Goal: Transaction & Acquisition: Purchase product/service

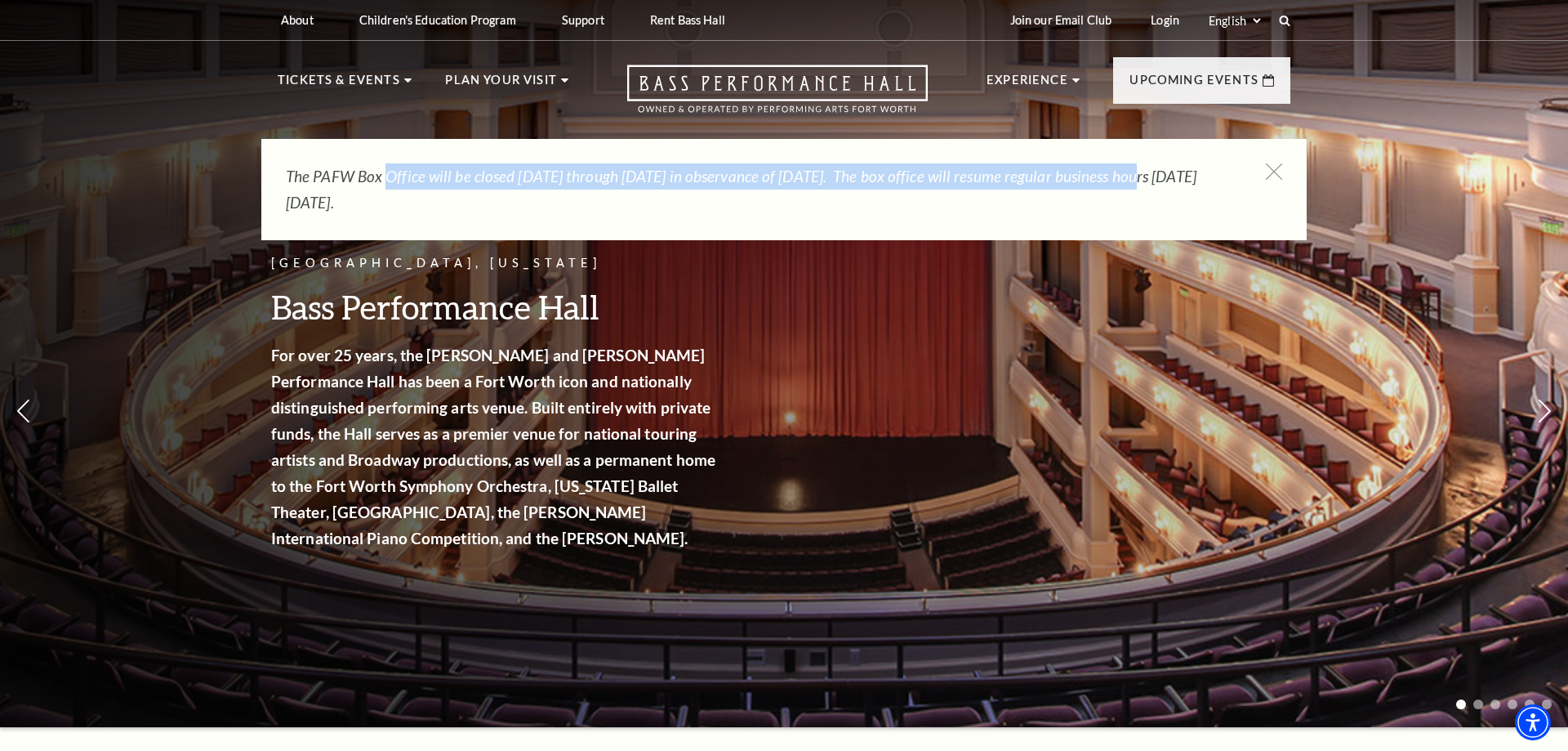
drag, startPoint x: 417, startPoint y: 176, endPoint x: 1209, endPoint y: 176, distance: 792.0
click at [1163, 176] on em "The PAFW Box Office will be closed Saturday, August 30th through Monday, Septem…" at bounding box center [740, 189] width 911 height 45
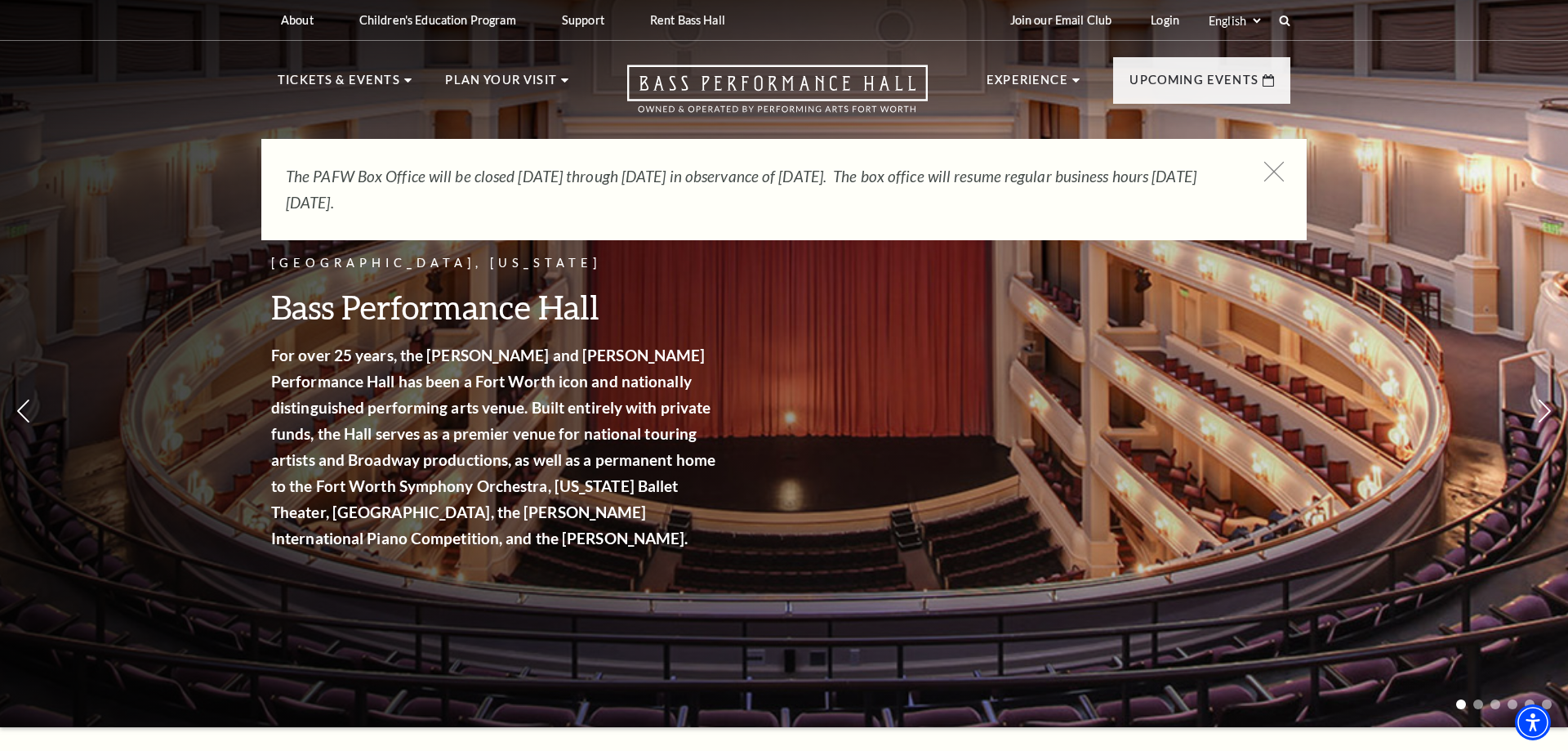
click at [1273, 171] on icon at bounding box center [1274, 172] width 21 height 21
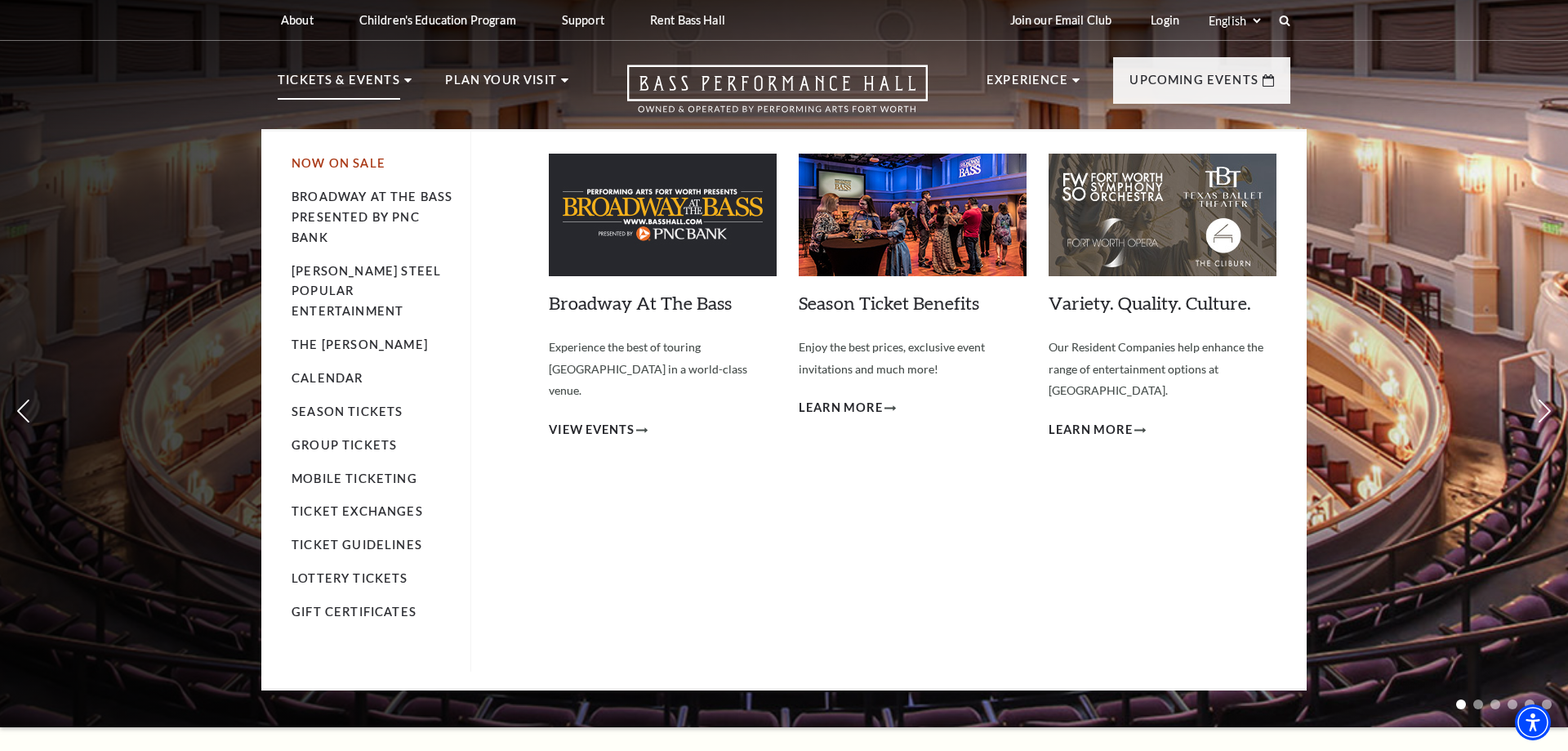
click at [311, 162] on link "Now On Sale" at bounding box center [339, 162] width 94 height 14
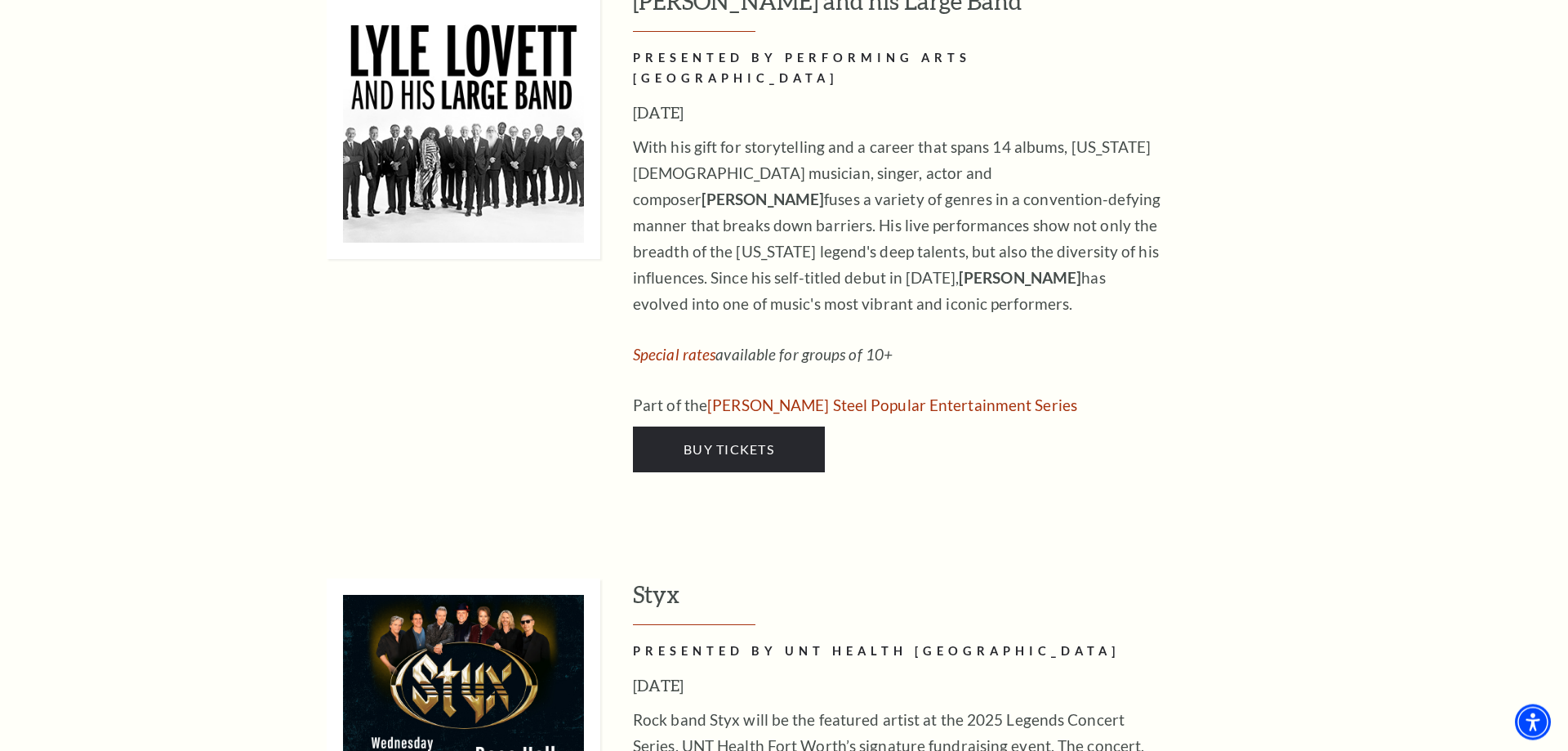
scroll to position [2916, 0]
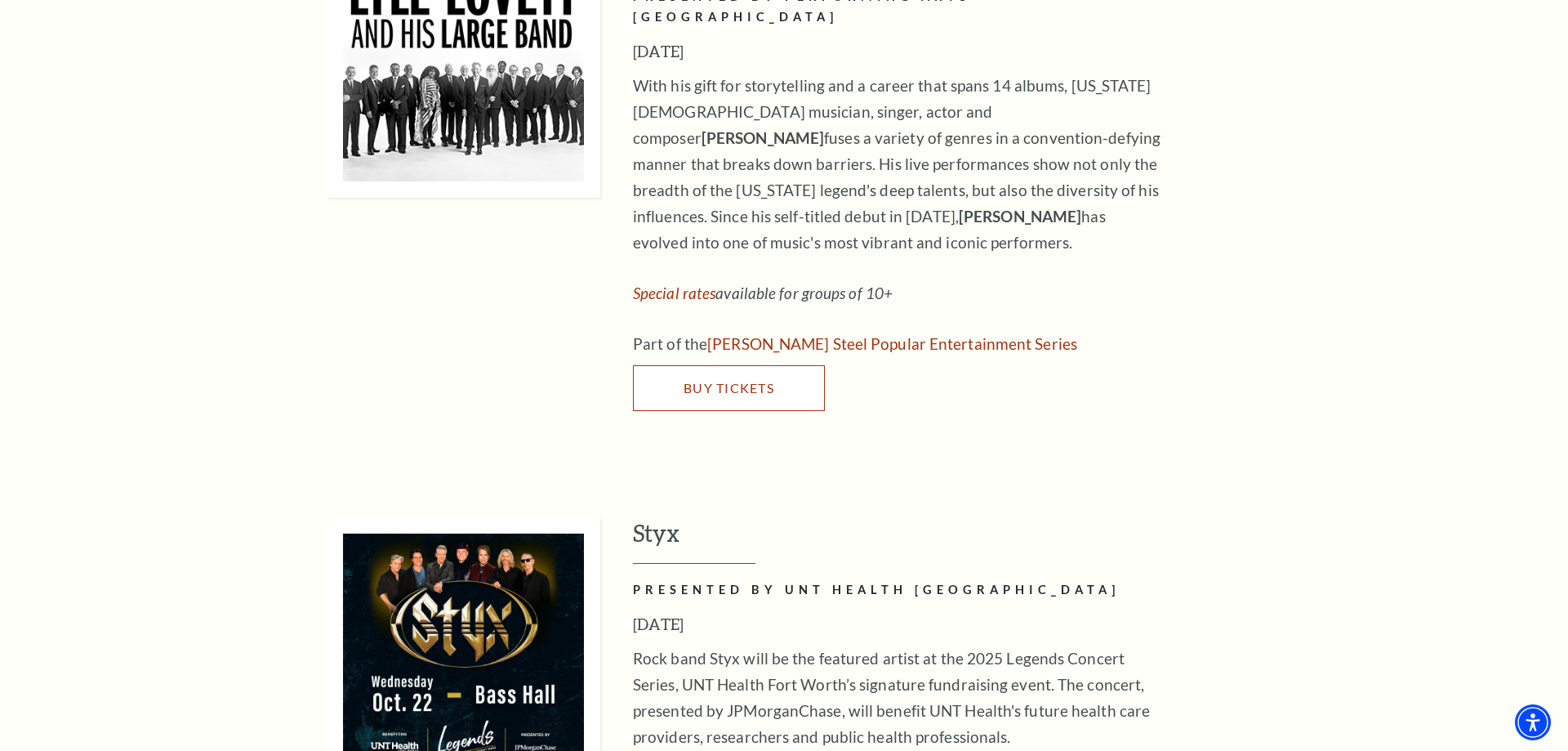
click at [724, 365] on link "Buy Tickets" at bounding box center [729, 387] width 192 height 46
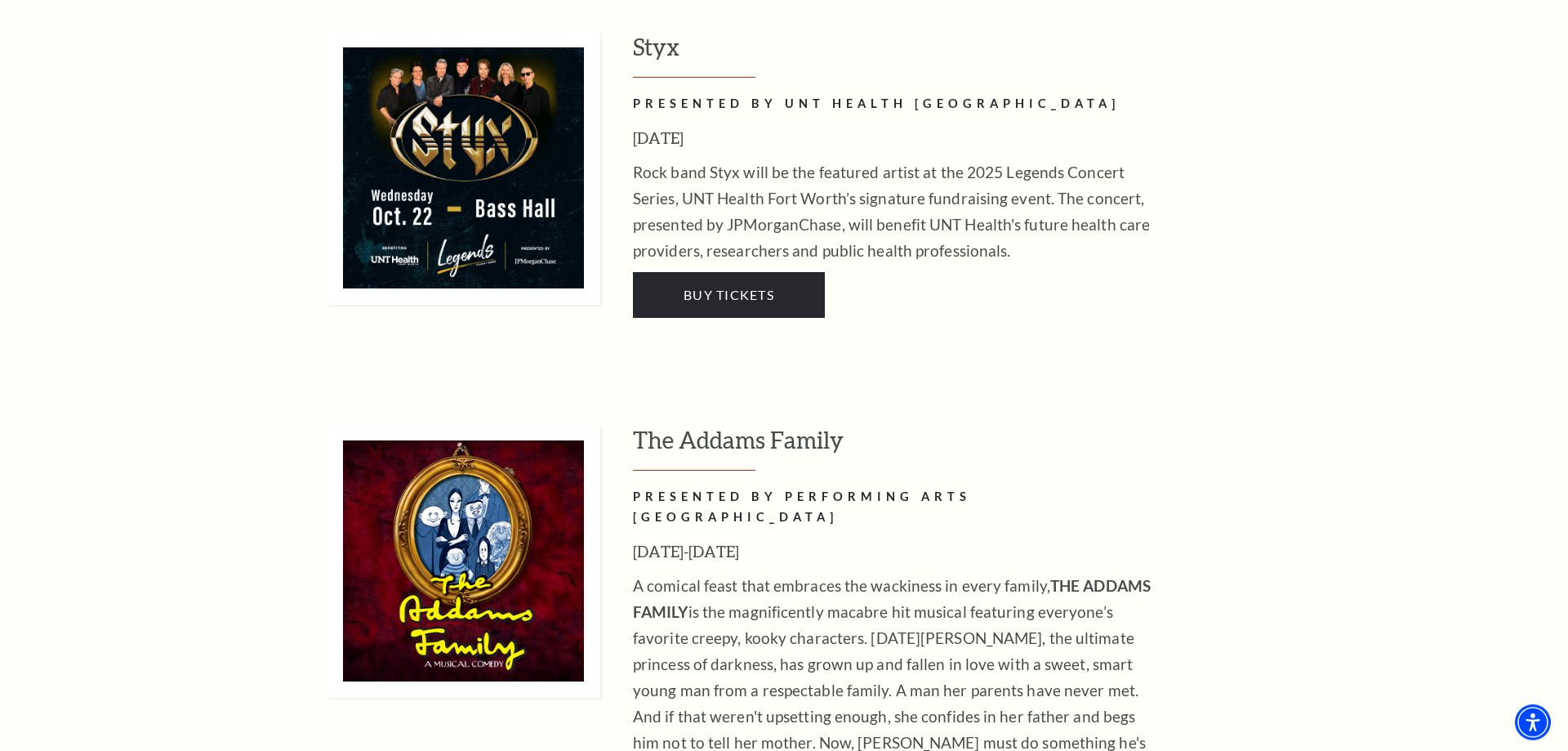
scroll to position [3416, 0]
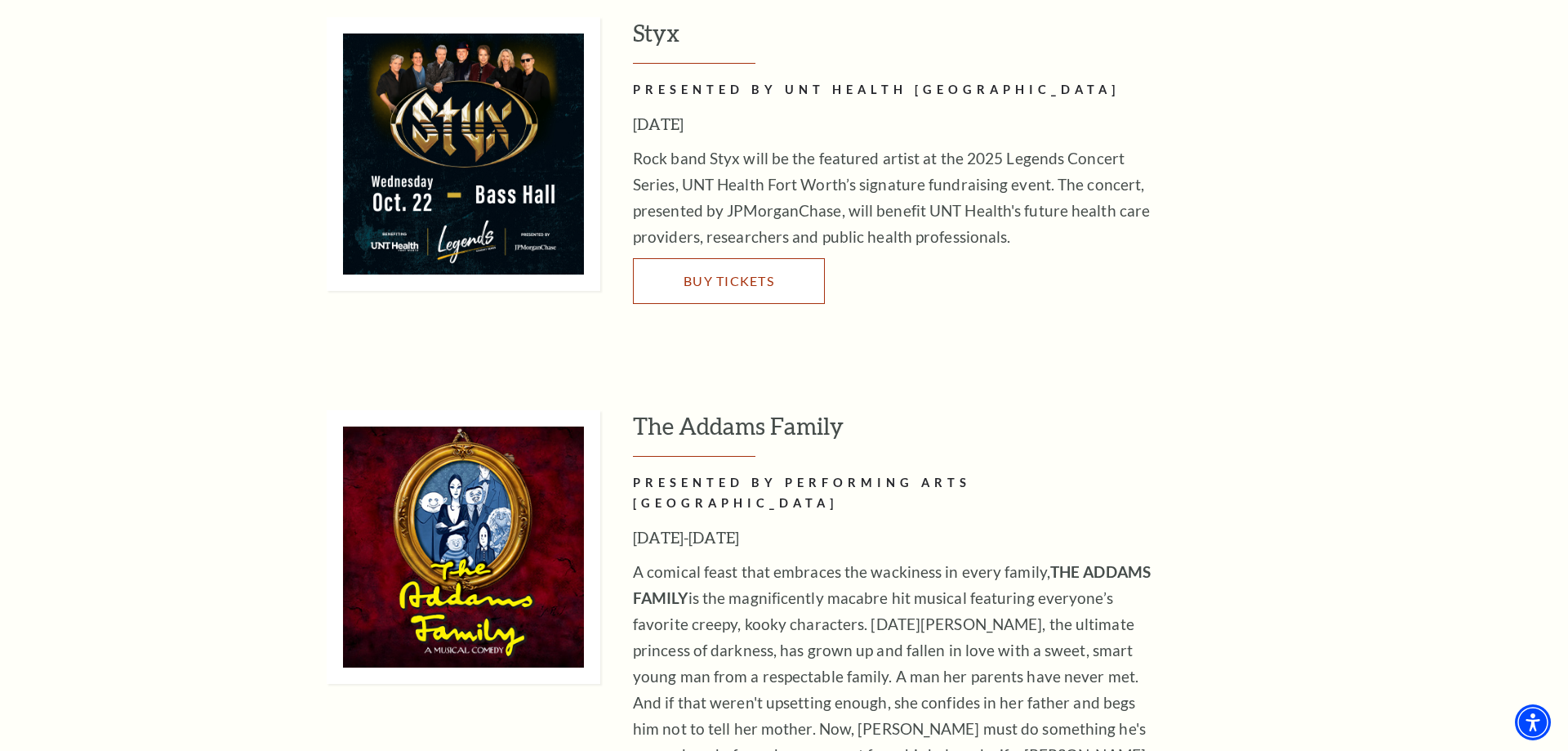
click at [707, 273] on span "Buy Tickets" at bounding box center [729, 280] width 91 height 15
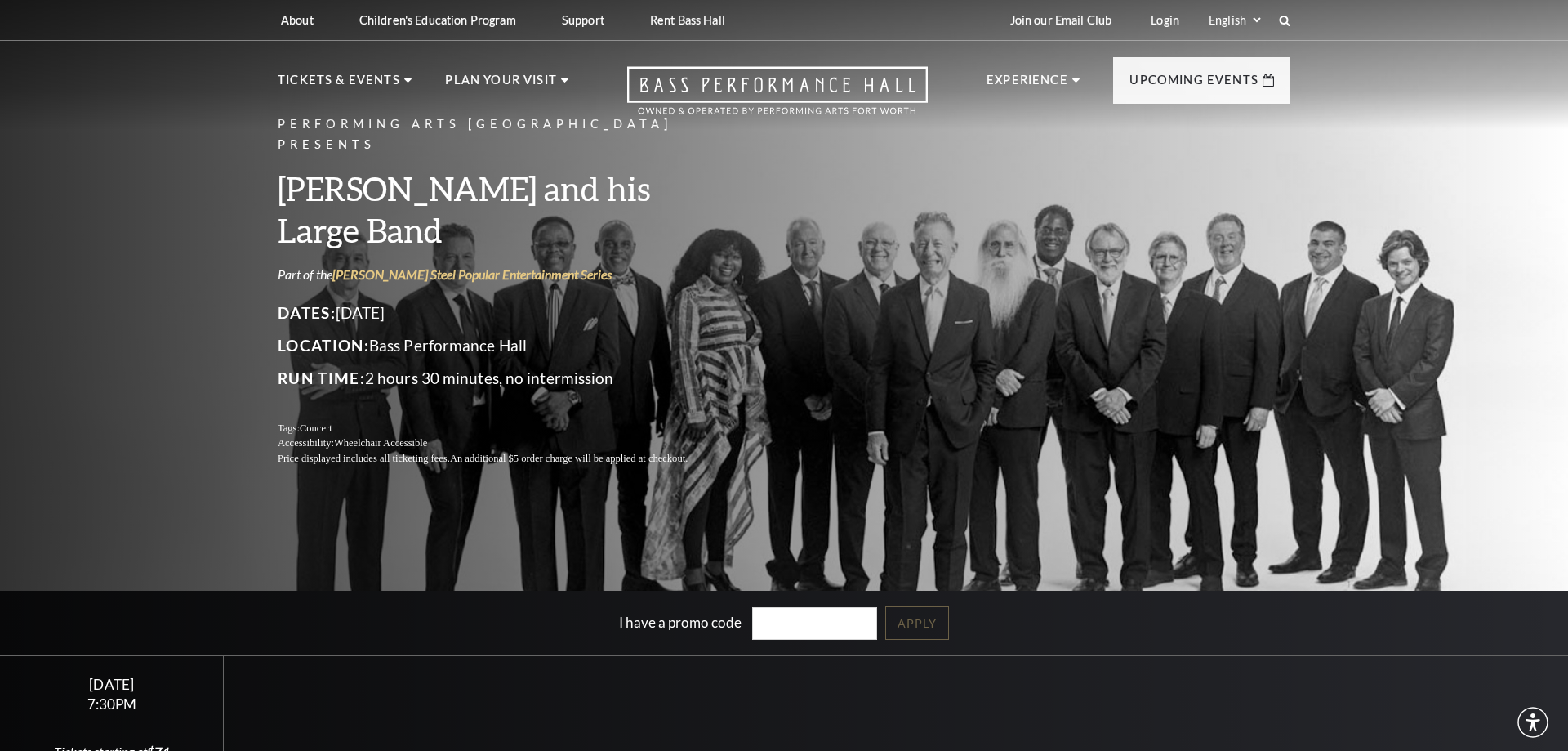
scroll to position [417, 0]
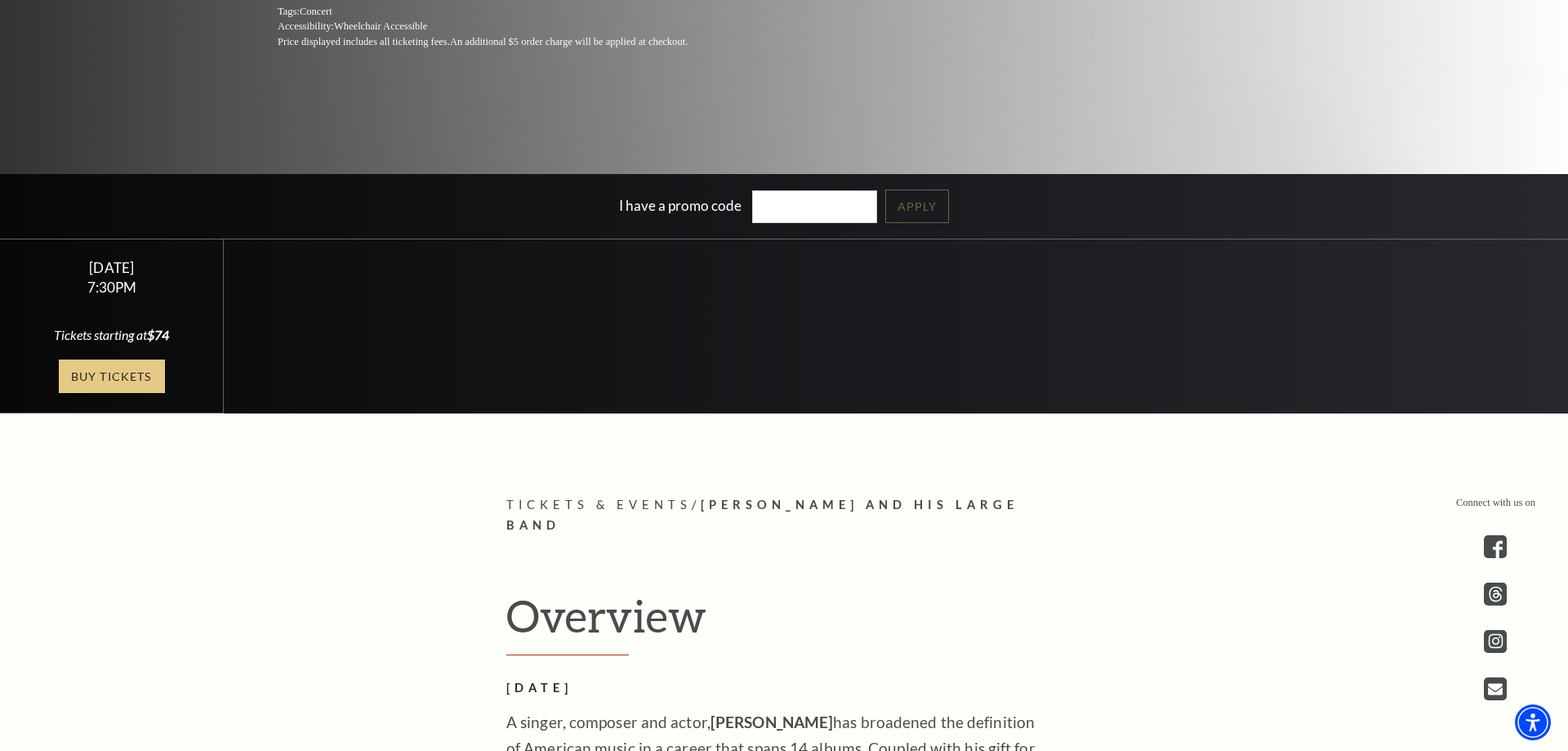
click at [97, 375] on link "Buy Tickets" at bounding box center [112, 376] width 106 height 33
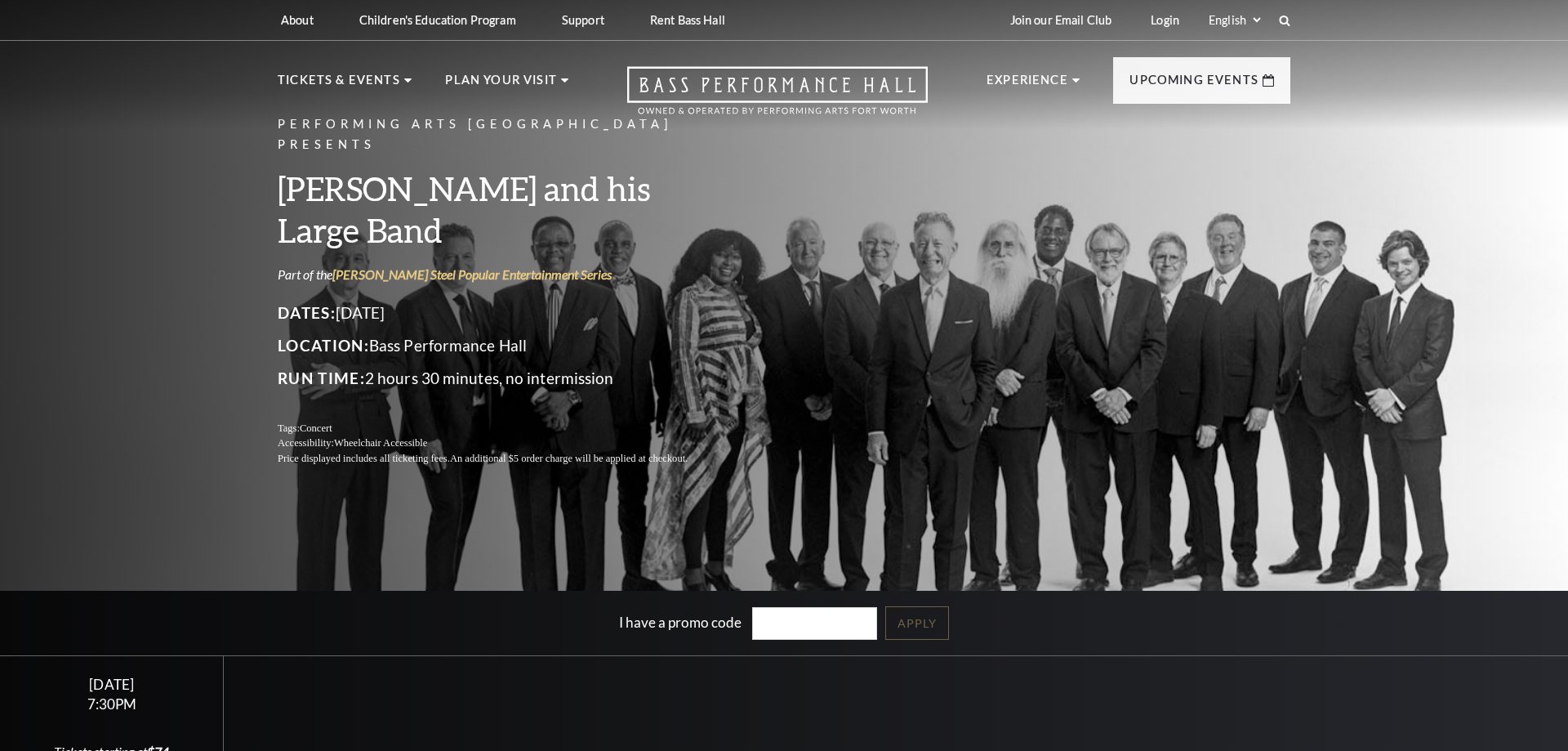
scroll to position [417, 0]
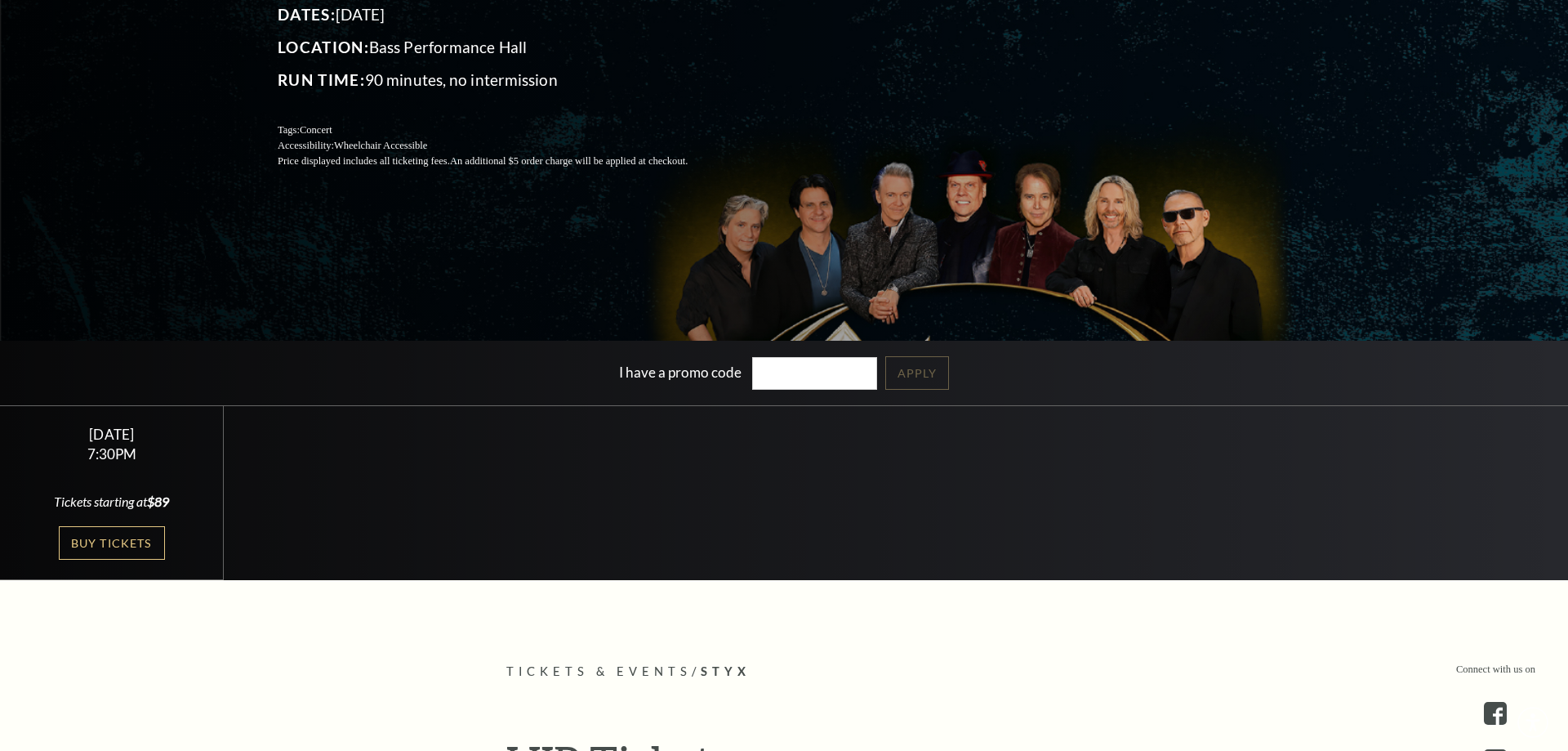
scroll to position [250, 0]
click at [90, 540] on link "Buy Tickets" at bounding box center [112, 542] width 106 height 33
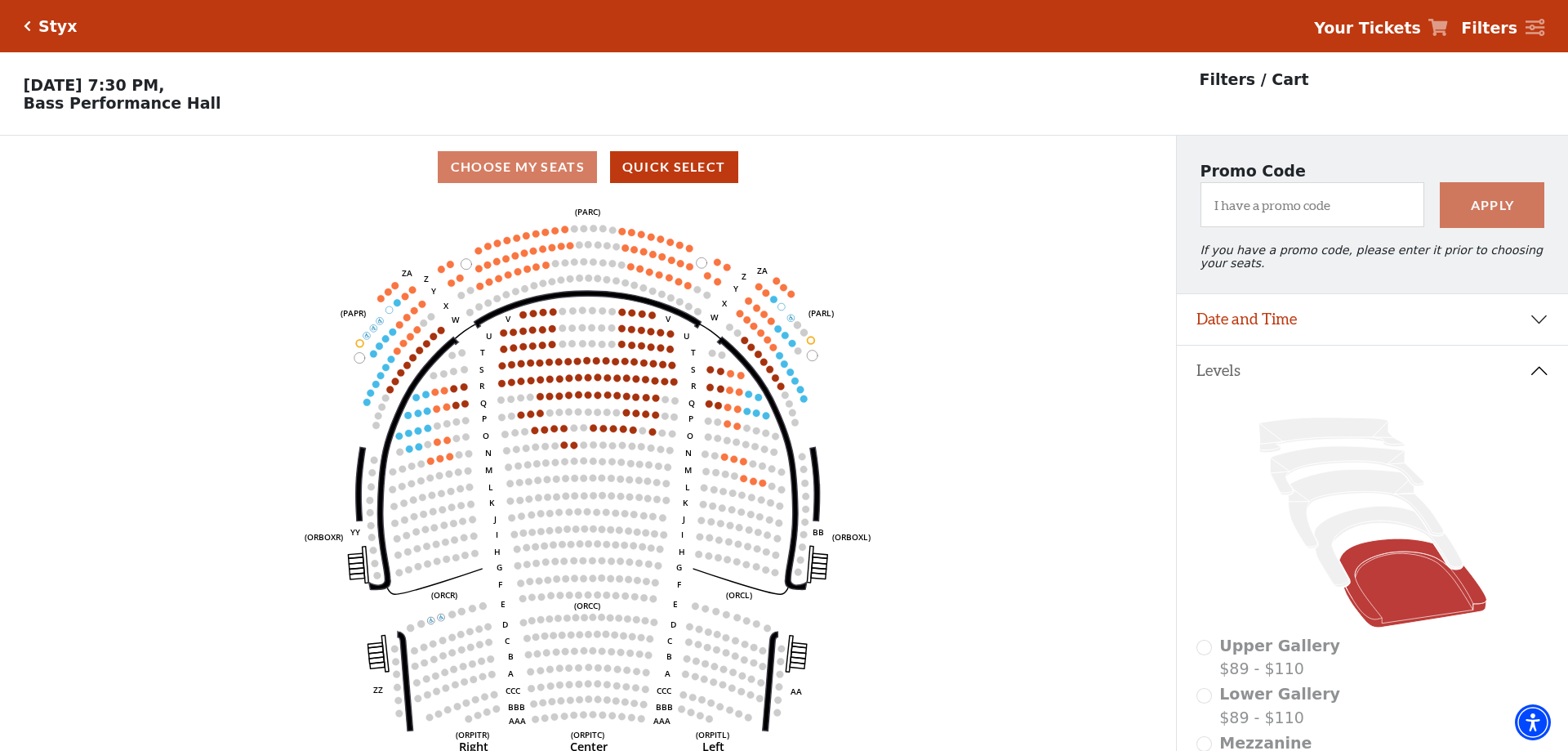
scroll to position [76, 0]
